Goal: Transaction & Acquisition: Book appointment/travel/reservation

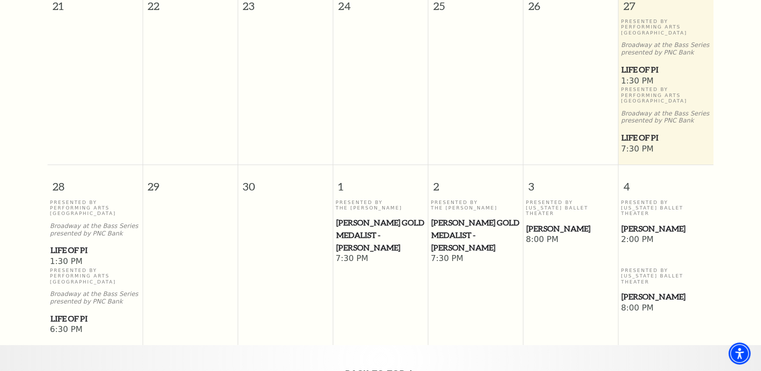
scroll to position [444, 0]
click at [625, 131] on span "Life of Pi" at bounding box center [666, 137] width 89 height 13
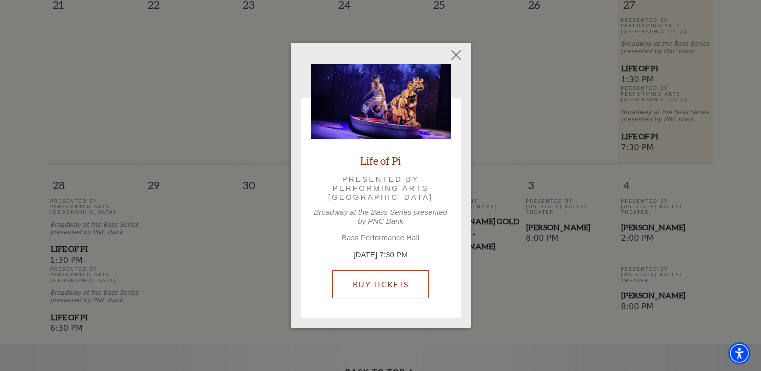
click at [364, 282] on link "Buy Tickets" at bounding box center [380, 285] width 97 height 28
click at [382, 281] on link "Buy Tickets" at bounding box center [380, 285] width 97 height 28
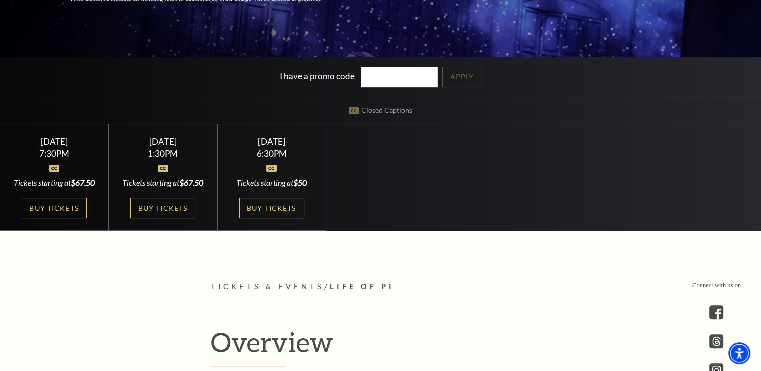
scroll to position [267, 0]
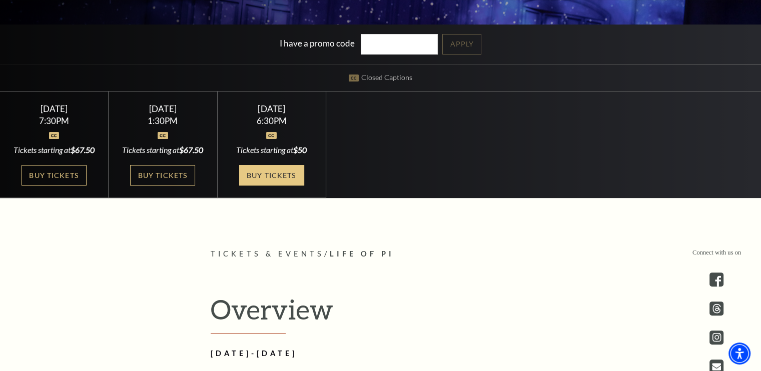
click at [280, 169] on link "Buy Tickets" at bounding box center [271, 175] width 65 height 21
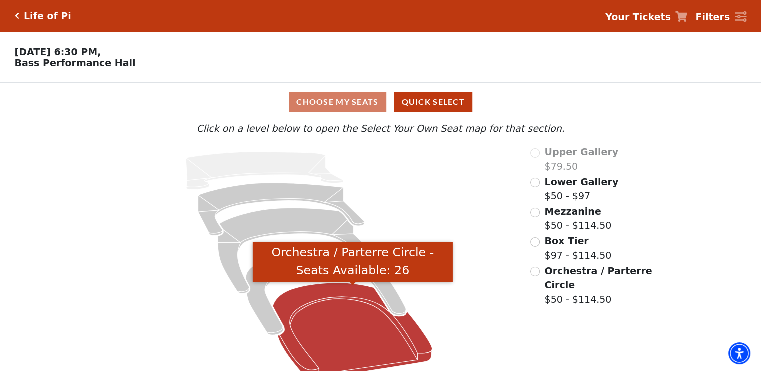
click at [341, 350] on icon "Orchestra / Parterre Circle - Seats Available: 26" at bounding box center [353, 331] width 160 height 96
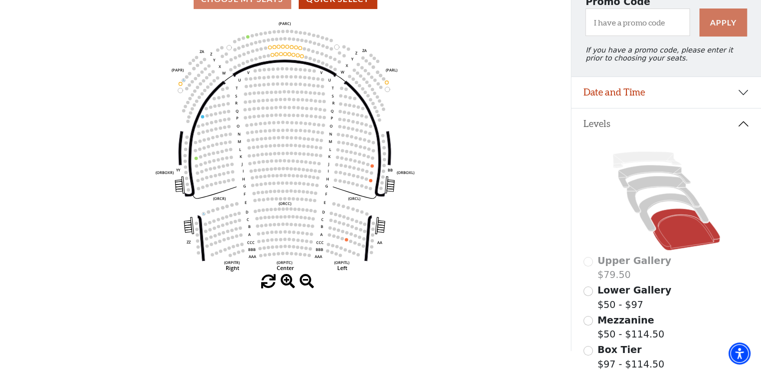
scroll to position [106, 0]
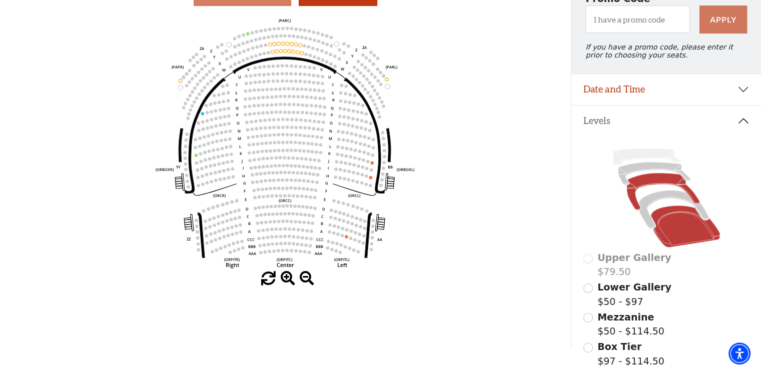
click at [647, 183] on icon at bounding box center [663, 191] width 73 height 37
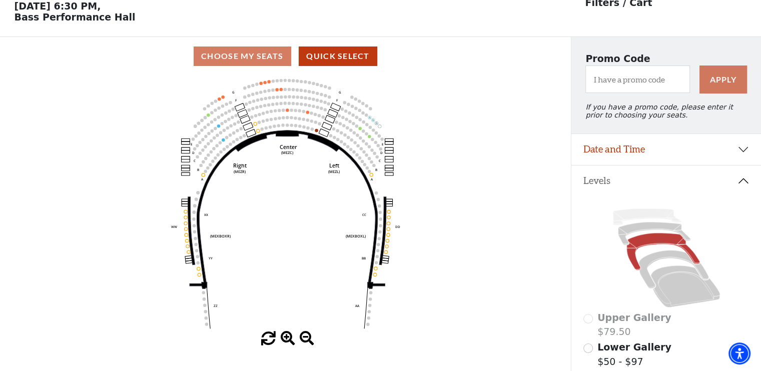
scroll to position [46, 0]
